Goal: Transaction & Acquisition: Purchase product/service

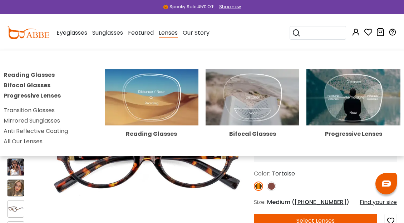
click at [158, 96] on img at bounding box center [152, 97] width 94 height 56
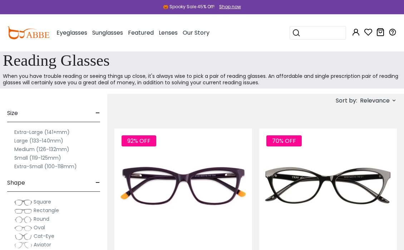
scroll to position [304, 0]
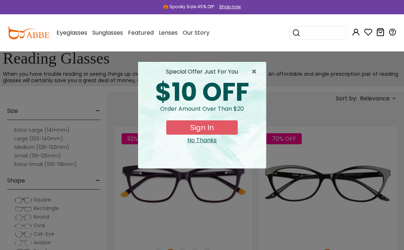
click at [254, 73] on span "×" at bounding box center [256, 72] width 9 height 9
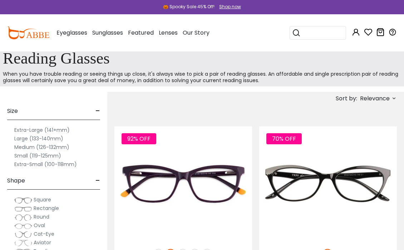
click at [57, 138] on label "Large (133-140mm)" at bounding box center [38, 139] width 49 height 9
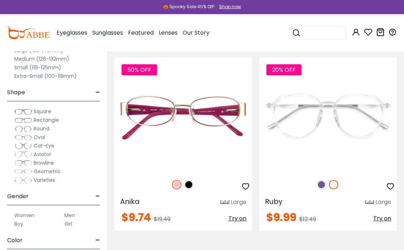
scroll to position [382, 0]
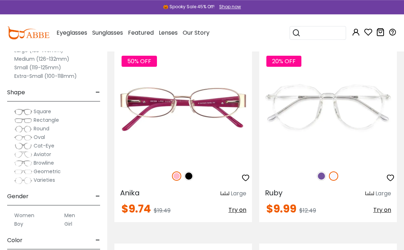
click at [32, 120] on img at bounding box center [23, 120] width 18 height 7
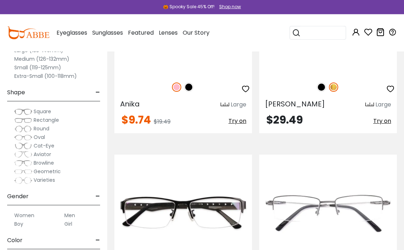
scroll to position [473, 0]
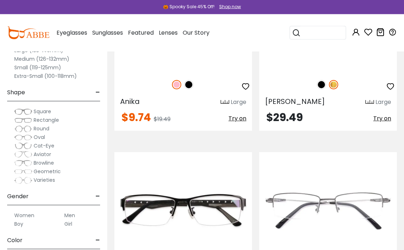
click at [33, 215] on label "Women" at bounding box center [24, 215] width 20 height 9
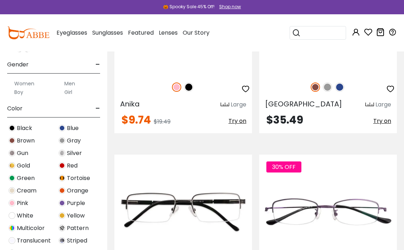
scroll to position [132, 0]
click at [77, 128] on span "Blue" at bounding box center [73, 128] width 12 height 9
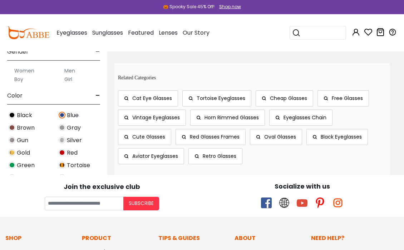
scroll to position [146, 0]
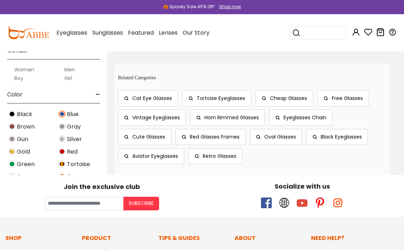
click at [21, 163] on span "Green" at bounding box center [26, 164] width 18 height 9
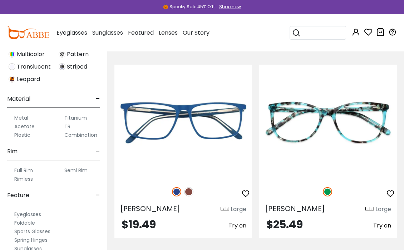
scroll to position [311, 0]
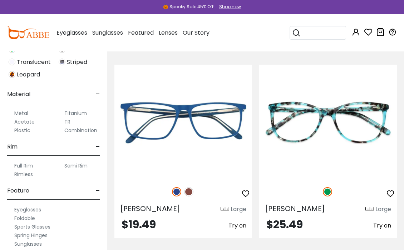
click at [31, 125] on label "Acetate" at bounding box center [24, 122] width 20 height 9
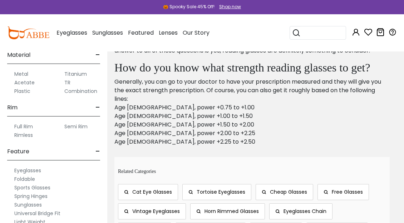
scroll to position [351, 0]
click at [30, 88] on label "Plastic" at bounding box center [22, 91] width 16 height 9
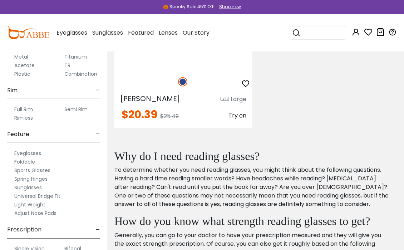
scroll to position [369, 0]
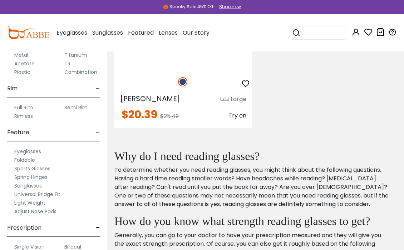
click at [33, 107] on label "Full Rim" at bounding box center [23, 107] width 19 height 9
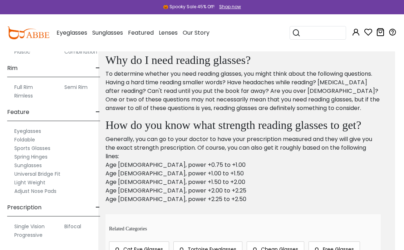
scroll to position [390, 0]
click at [81, 218] on label "Bifocal" at bounding box center [72, 227] width 17 height 9
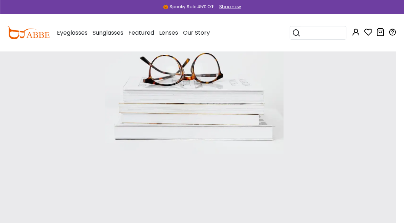
scroll to position [19, 8]
